Goal: Task Accomplishment & Management: Complete application form

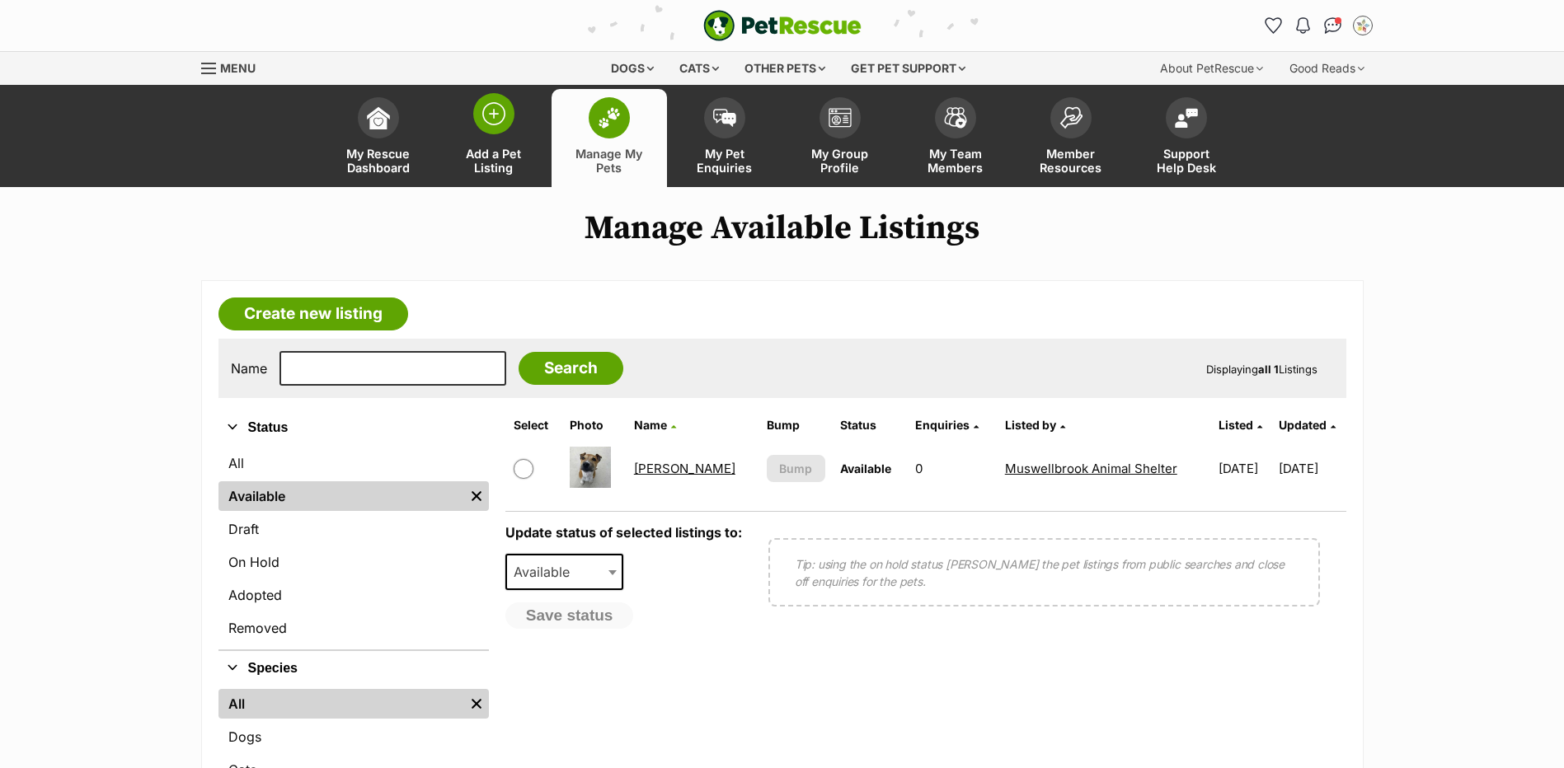
click at [514, 122] on link "Add a Pet Listing" at bounding box center [493, 138] width 115 height 98
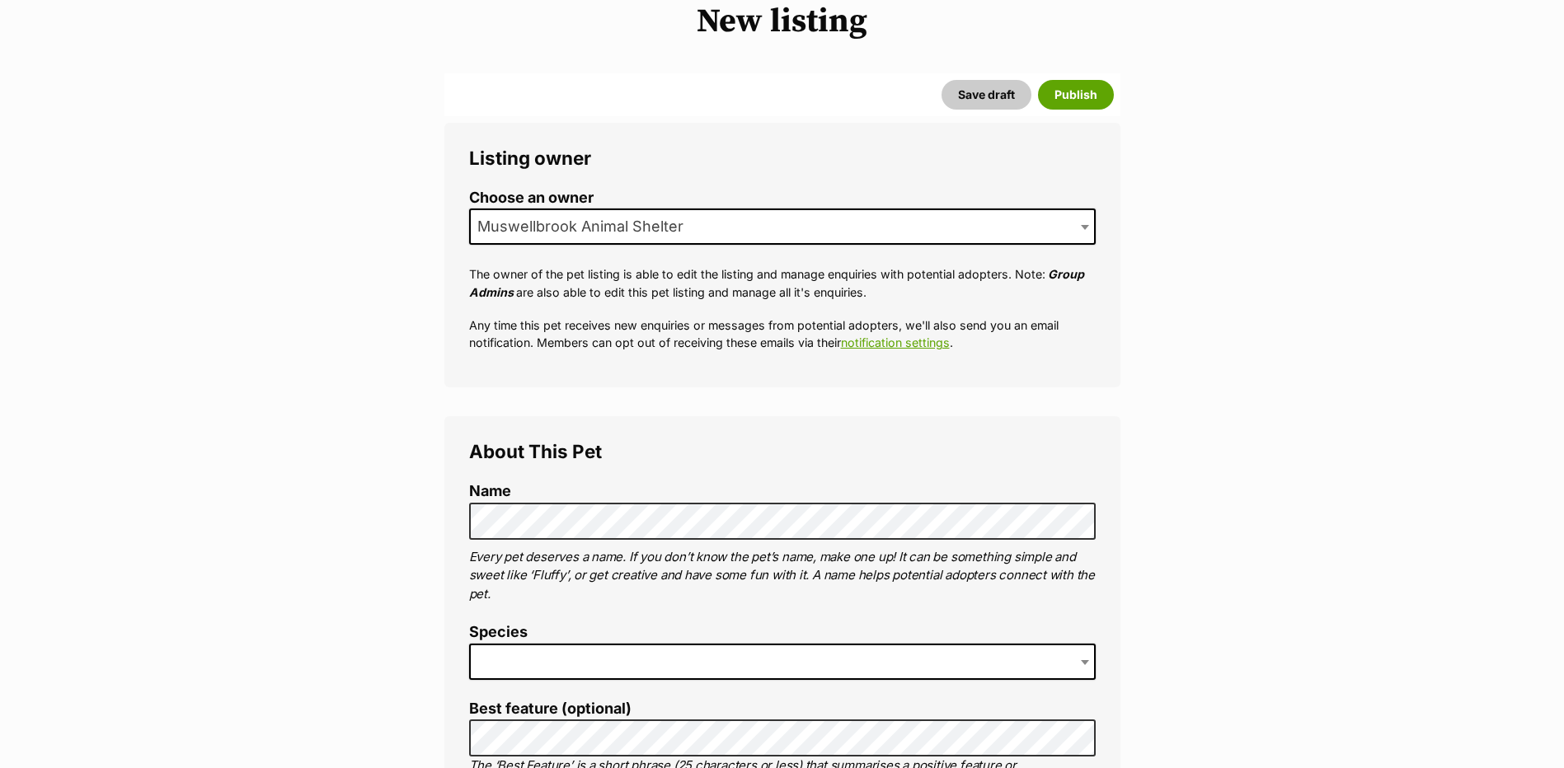
scroll to position [330, 0]
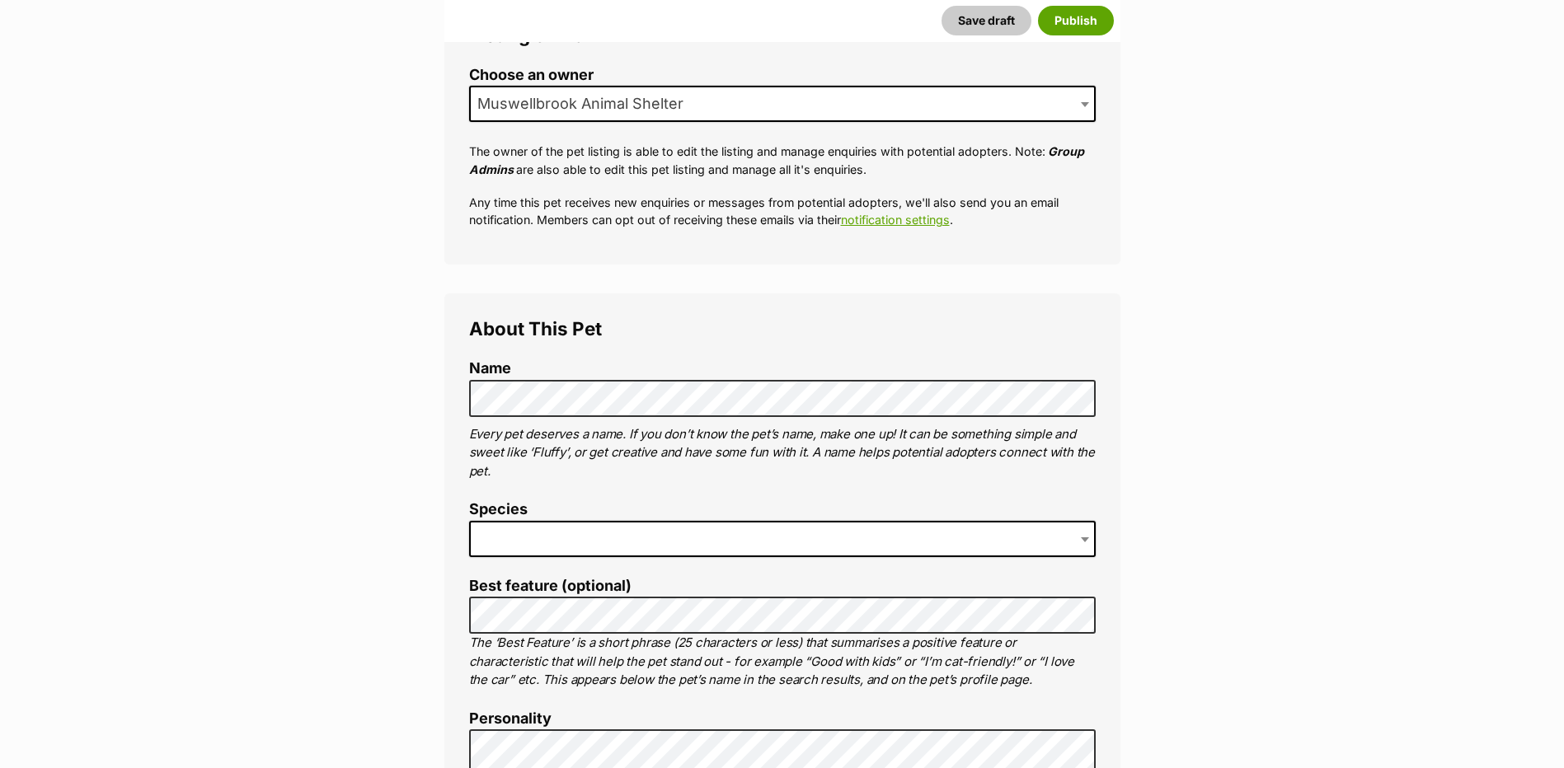
click at [554, 535] on span at bounding box center [782, 539] width 626 height 36
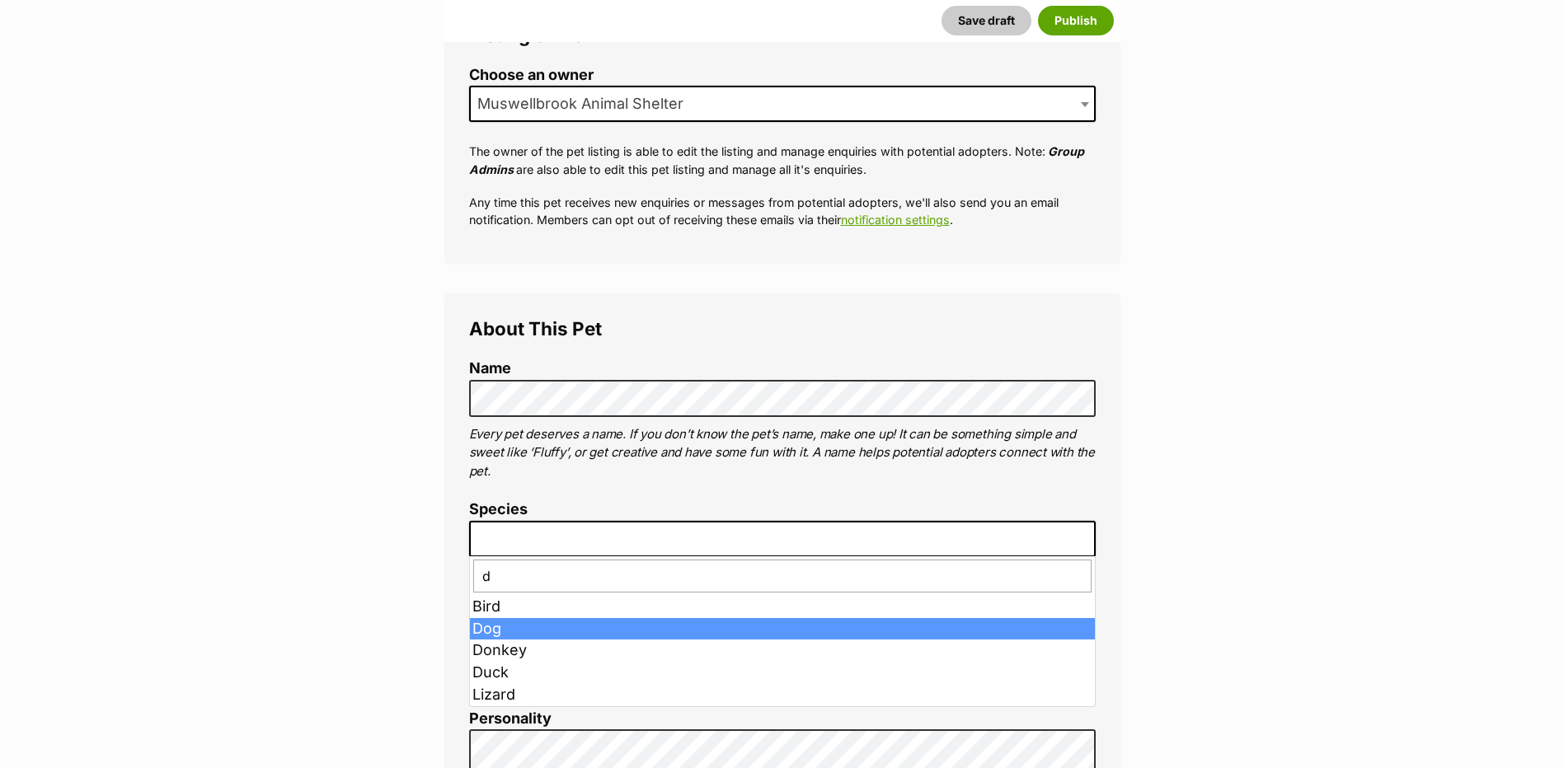
type input "d"
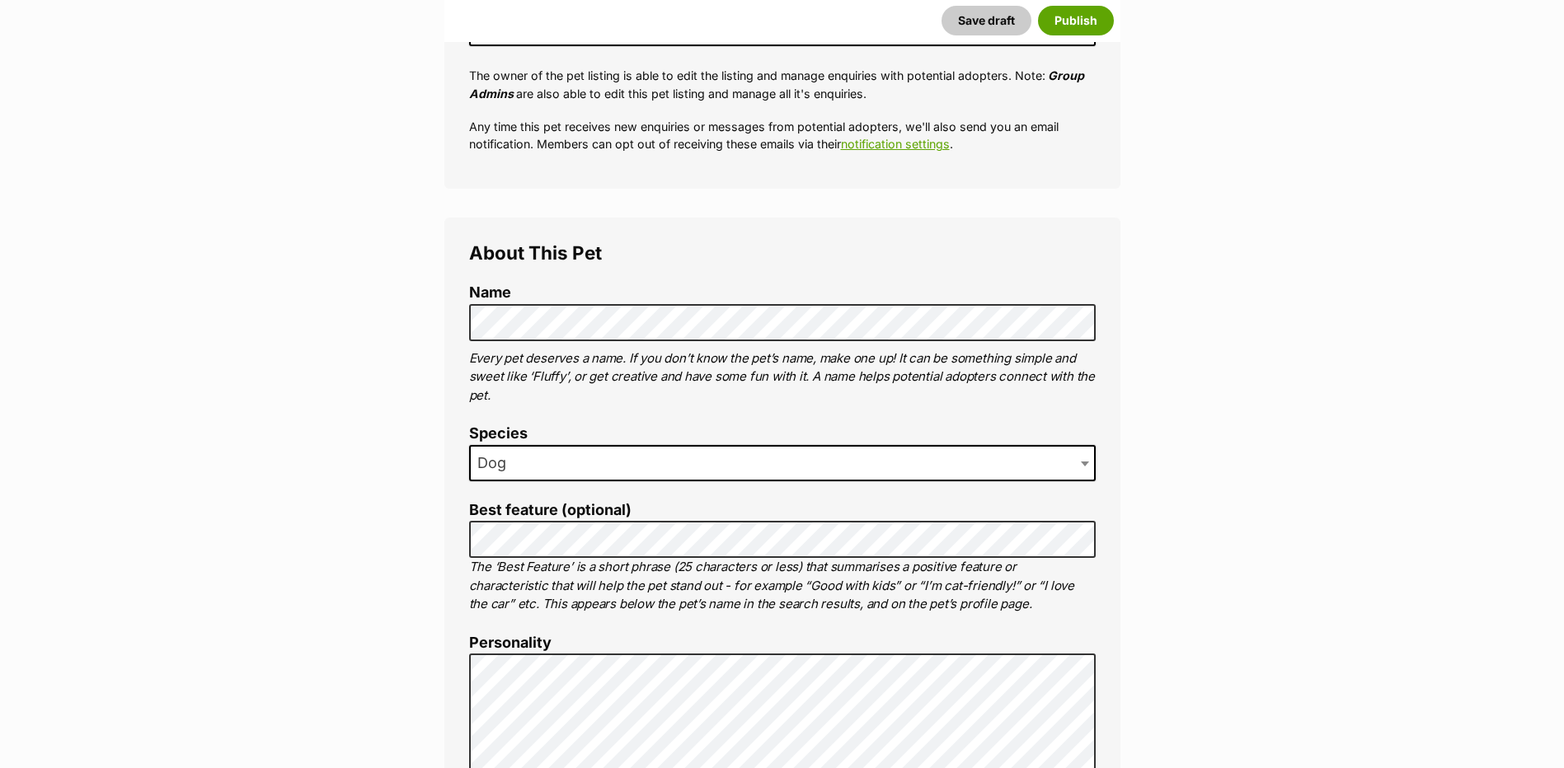
scroll to position [495, 0]
